Goal: Transaction & Acquisition: Purchase product/service

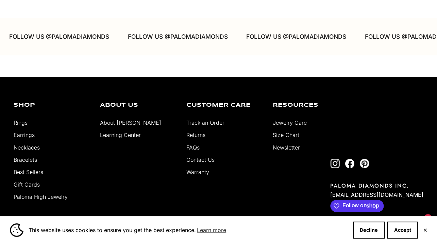
scroll to position [1585, 0]
click at [128, 123] on link "About [PERSON_NAME]" at bounding box center [130, 122] width 61 height 7
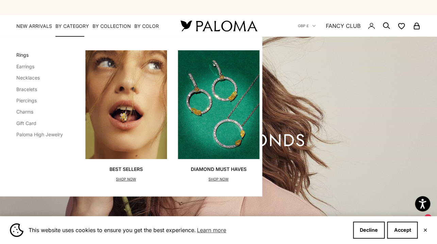
click at [25, 55] on link "Rings" at bounding box center [22, 55] width 12 height 6
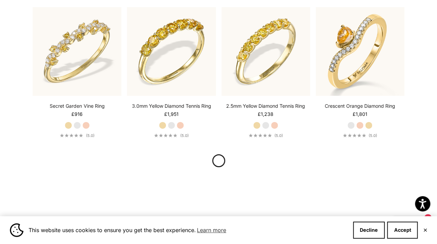
scroll to position [619, 0]
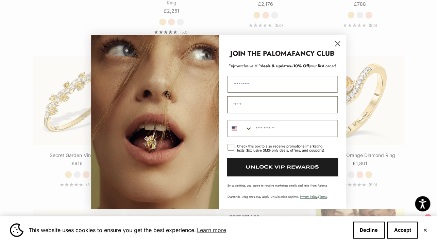
click at [338, 44] on icon "Close dialog" at bounding box center [337, 43] width 5 height 5
